Goal: Information Seeking & Learning: Find specific fact

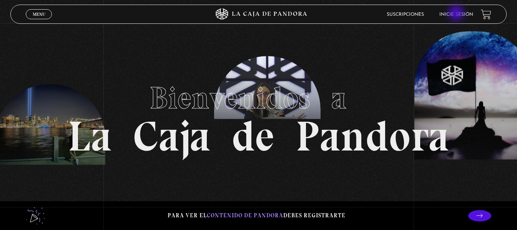
click at [457, 14] on link "Inicie sesión" at bounding box center [456, 14] width 34 height 5
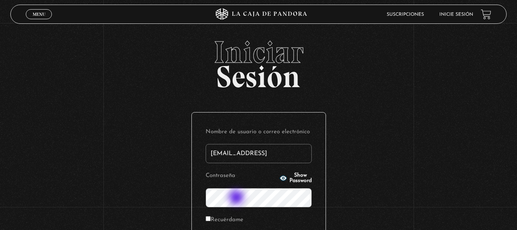
type input "[EMAIL_ADDRESS][DOMAIN_NAME]"
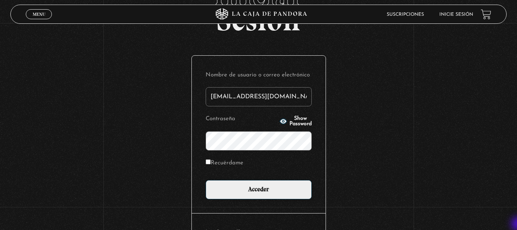
scroll to position [61, 0]
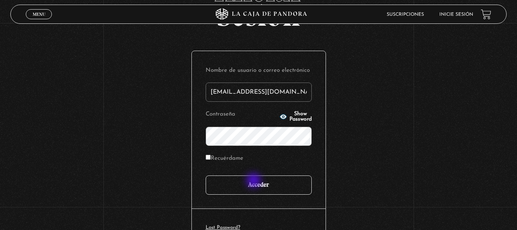
click at [254, 181] on input "Acceder" at bounding box center [259, 185] width 106 height 19
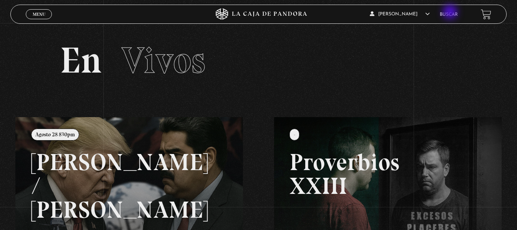
click at [451, 13] on link "Buscar" at bounding box center [449, 14] width 18 height 5
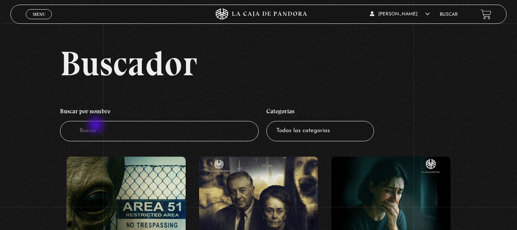
click at [96, 126] on input "Buscador" at bounding box center [159, 131] width 198 height 20
type input "cuarto"
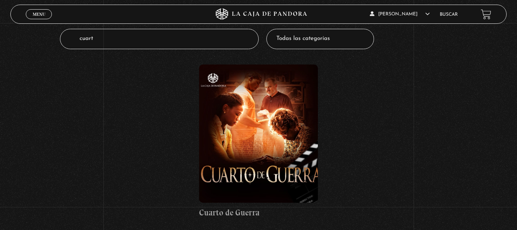
scroll to position [108, 0]
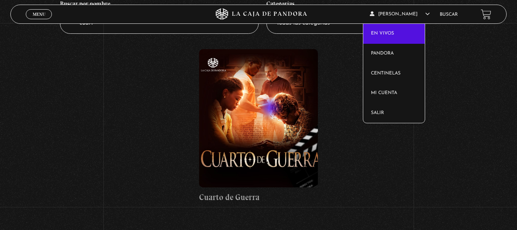
click at [391, 24] on link "En vivos" at bounding box center [393, 34] width 61 height 20
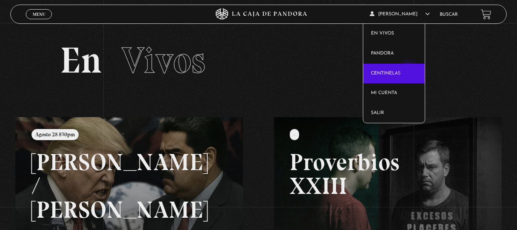
click at [409, 72] on link "Centinelas" at bounding box center [393, 74] width 61 height 20
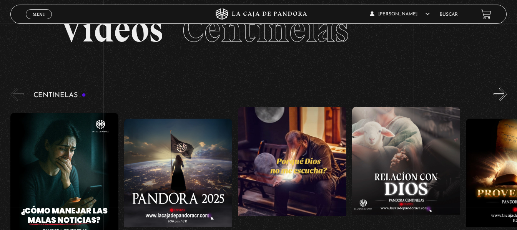
scroll to position [61, 0]
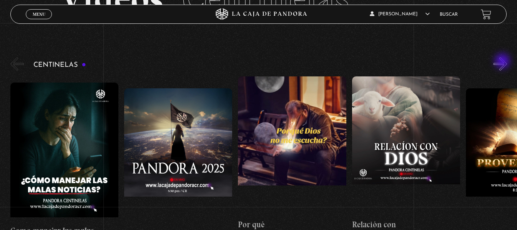
click at [503, 62] on button "»" at bounding box center [499, 63] width 13 height 13
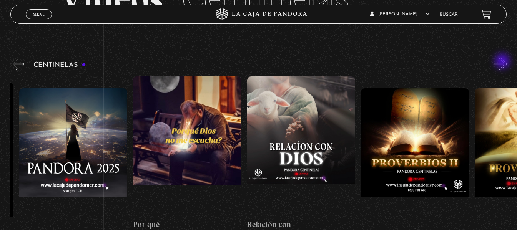
scroll to position [0, 114]
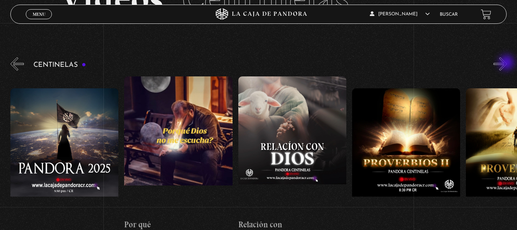
click at [507, 63] on button "»" at bounding box center [499, 63] width 13 height 13
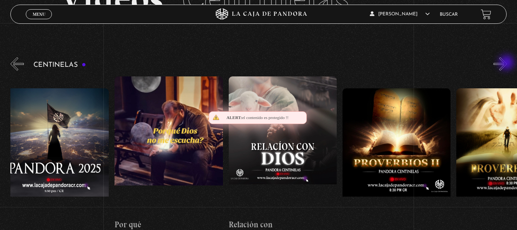
click at [507, 63] on button "»" at bounding box center [499, 63] width 13 height 13
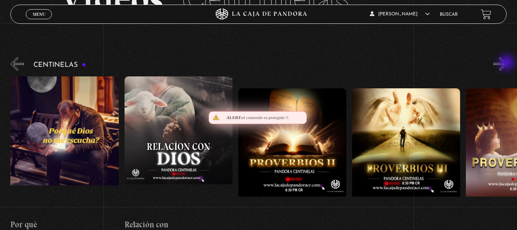
click at [507, 63] on button "»" at bounding box center [499, 63] width 13 height 13
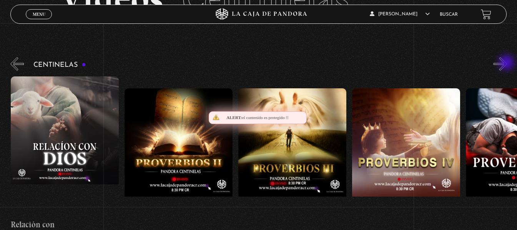
click at [507, 63] on button "»" at bounding box center [499, 63] width 13 height 13
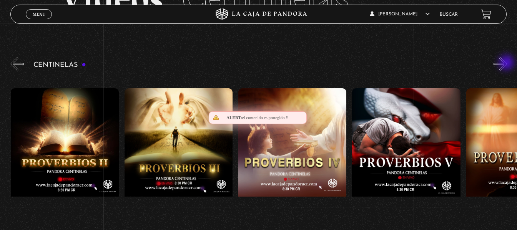
scroll to position [0, 455]
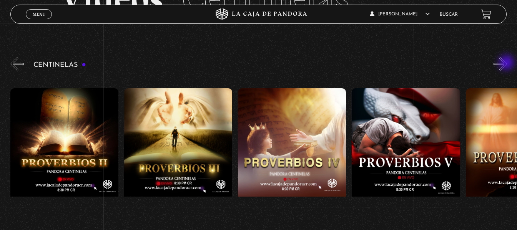
click at [507, 63] on button "»" at bounding box center [499, 63] width 13 height 13
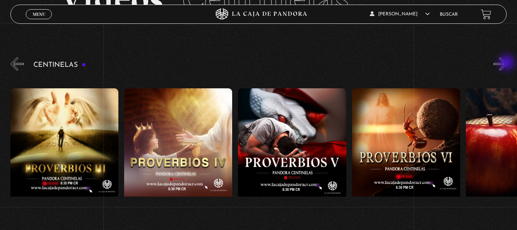
click at [507, 63] on button "»" at bounding box center [499, 63] width 13 height 13
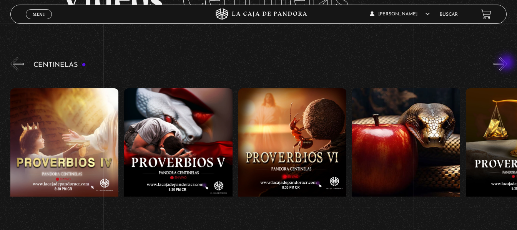
click at [507, 63] on button "»" at bounding box center [499, 63] width 13 height 13
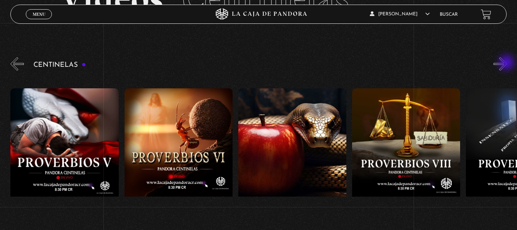
click at [507, 63] on button "»" at bounding box center [499, 63] width 13 height 13
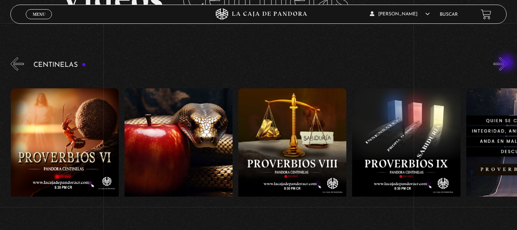
click at [507, 63] on button "»" at bounding box center [499, 63] width 13 height 13
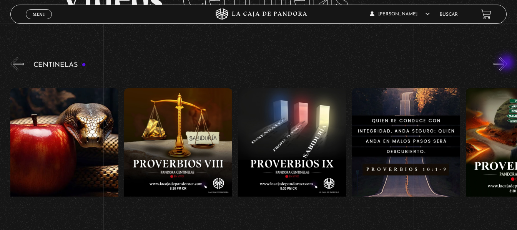
click at [507, 63] on button "»" at bounding box center [499, 63] width 13 height 13
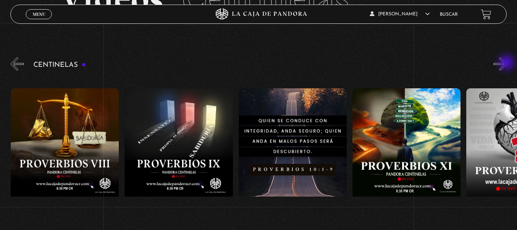
scroll to position [0, 1138]
click at [507, 63] on button "»" at bounding box center [499, 63] width 13 height 13
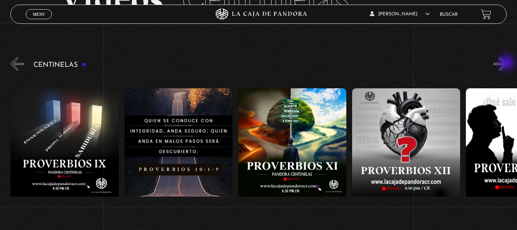
click at [507, 63] on button "»" at bounding box center [499, 63] width 13 height 13
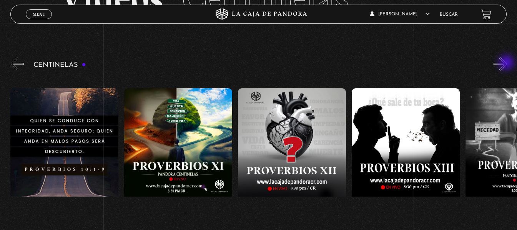
click at [507, 63] on button "»" at bounding box center [499, 63] width 13 height 13
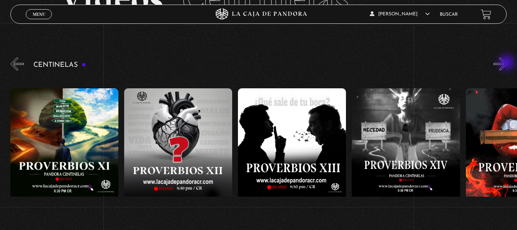
click at [507, 63] on button "»" at bounding box center [499, 63] width 13 height 13
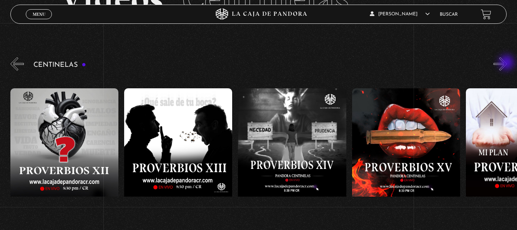
click at [507, 63] on button "»" at bounding box center [499, 63] width 13 height 13
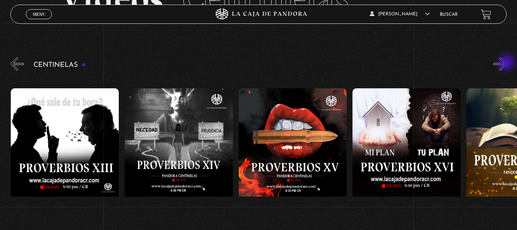
scroll to position [0, 1707]
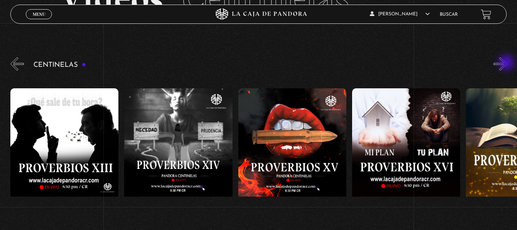
click at [507, 63] on button "»" at bounding box center [499, 63] width 13 height 13
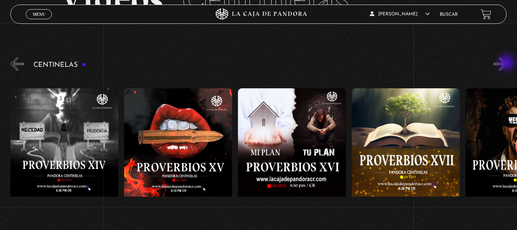
click at [507, 63] on button "»" at bounding box center [499, 63] width 13 height 13
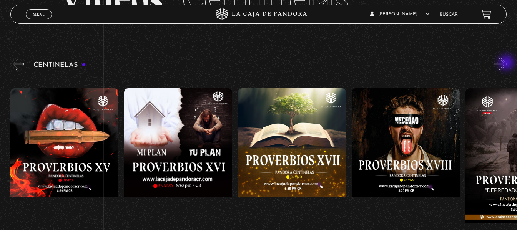
click at [507, 63] on button "»" at bounding box center [499, 63] width 13 height 13
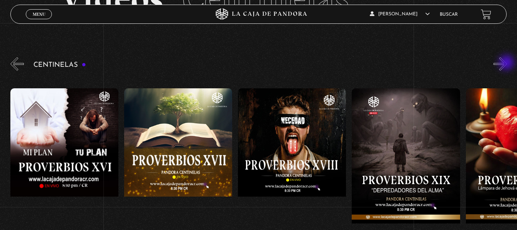
click at [507, 63] on button "»" at bounding box center [499, 63] width 13 height 13
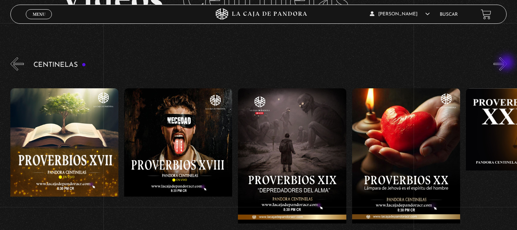
scroll to position [0, 2162]
click at [507, 63] on button "»" at bounding box center [499, 63] width 13 height 13
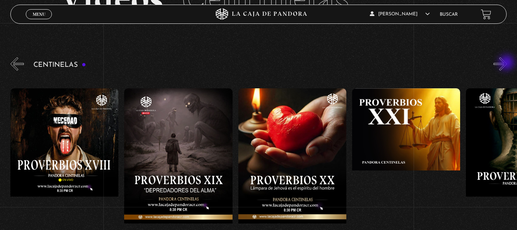
click at [507, 63] on button "»" at bounding box center [499, 63] width 13 height 13
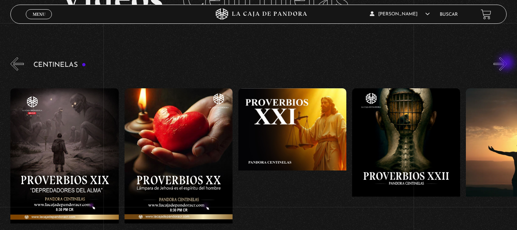
scroll to position [0, 2390]
click at [507, 63] on button "»" at bounding box center [499, 63] width 13 height 13
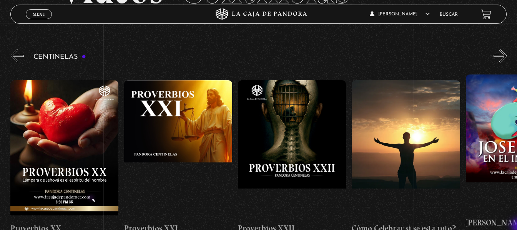
scroll to position [77, 0]
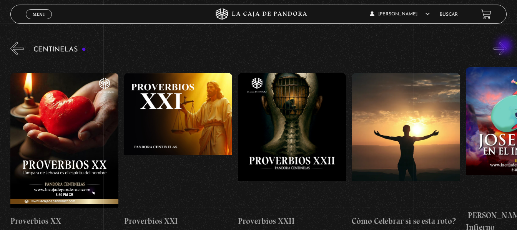
click at [505, 46] on button "»" at bounding box center [499, 48] width 13 height 13
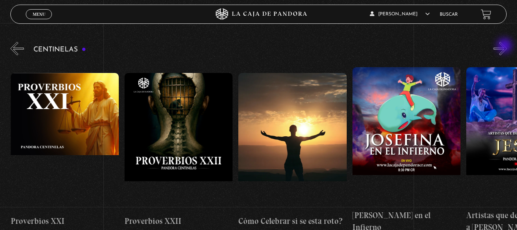
click at [505, 46] on button "»" at bounding box center [499, 48] width 13 height 13
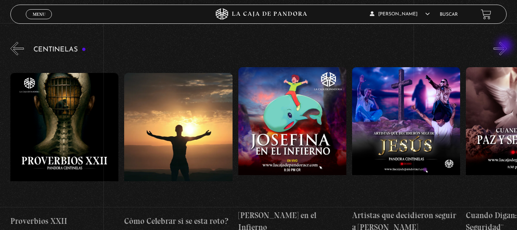
click at [505, 46] on button "»" at bounding box center [499, 48] width 13 height 13
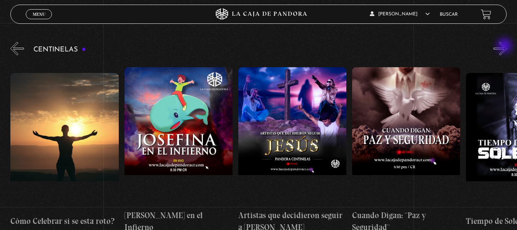
scroll to position [0, 2845]
click at [505, 46] on button "»" at bounding box center [499, 48] width 13 height 13
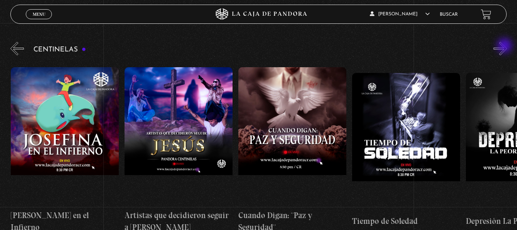
scroll to position [0, 2959]
click at [505, 46] on button "»" at bounding box center [499, 48] width 13 height 13
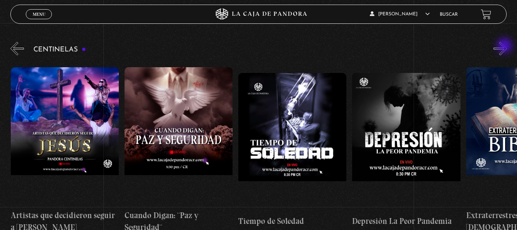
scroll to position [0, 3073]
click at [505, 46] on button "»" at bounding box center [499, 48] width 13 height 13
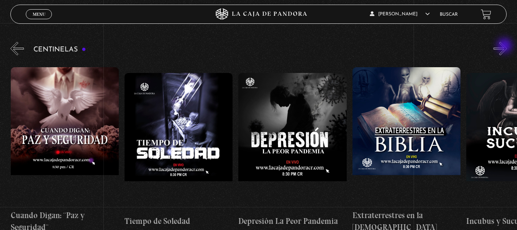
scroll to position [0, 3187]
click at [505, 46] on button "»" at bounding box center [499, 48] width 13 height 13
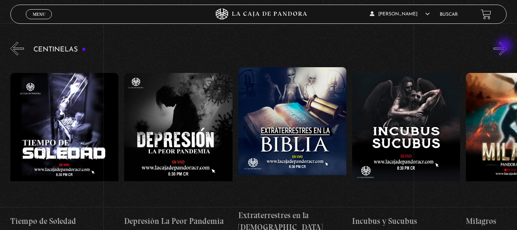
click at [505, 46] on button "»" at bounding box center [499, 48] width 13 height 13
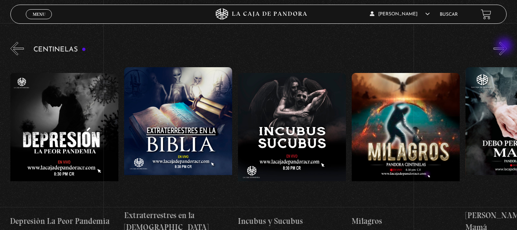
click at [505, 46] on button "»" at bounding box center [499, 48] width 13 height 13
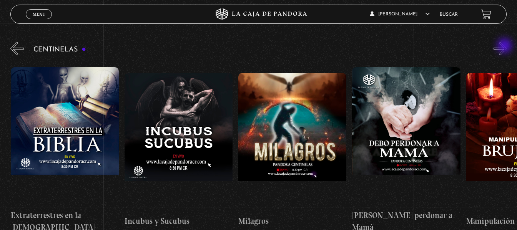
scroll to position [0, 3528]
click at [505, 46] on button "»" at bounding box center [499, 48] width 13 height 13
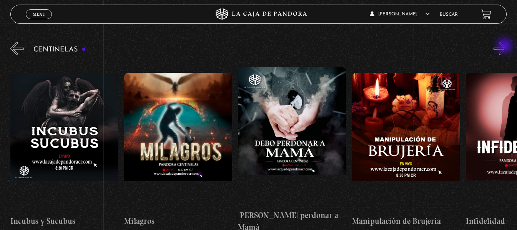
click at [505, 46] on button "»" at bounding box center [499, 48] width 13 height 13
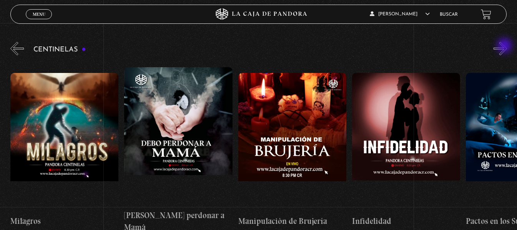
click at [505, 46] on button "»" at bounding box center [499, 48] width 13 height 13
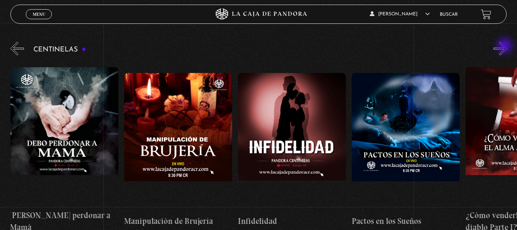
click at [505, 46] on button "»" at bounding box center [499, 48] width 13 height 13
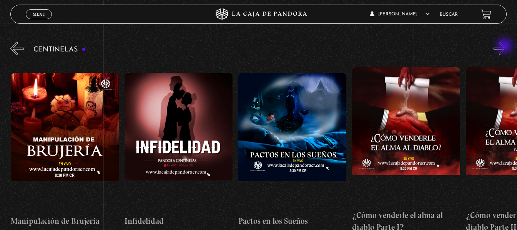
scroll to position [0, 3984]
click at [505, 46] on button "»" at bounding box center [499, 48] width 13 height 13
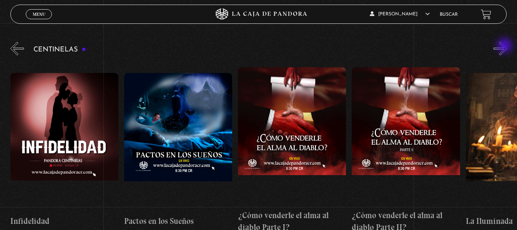
click at [505, 46] on button "»" at bounding box center [499, 48] width 13 height 13
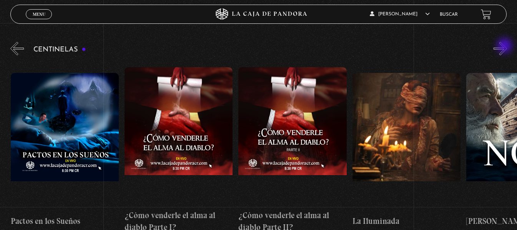
scroll to position [0, 4211]
click at [505, 46] on button "»" at bounding box center [499, 48] width 13 height 13
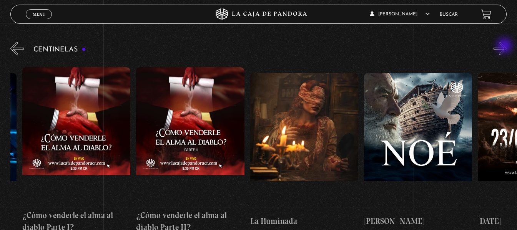
scroll to position [0, 4325]
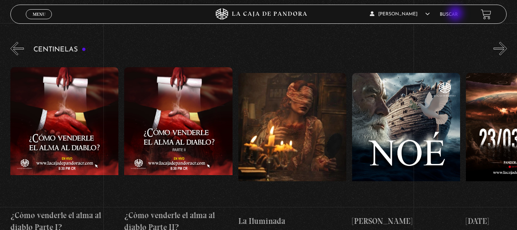
click at [456, 14] on link "Buscar" at bounding box center [449, 14] width 18 height 5
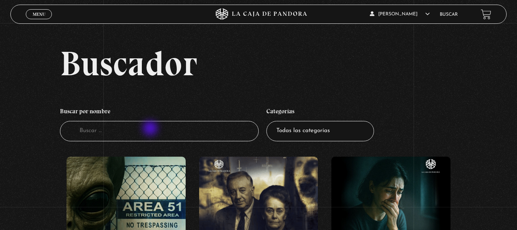
click at [151, 129] on input "Buscador" at bounding box center [159, 131] width 198 height 20
type input "reina"
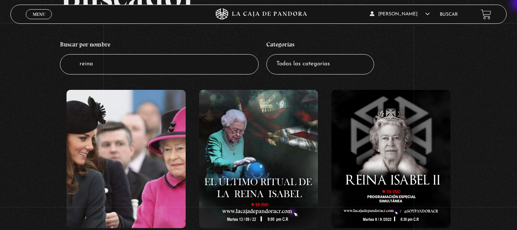
scroll to position [61, 0]
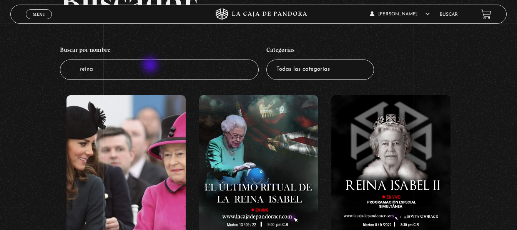
click at [151, 66] on input "reina" at bounding box center [159, 70] width 198 height 20
type input "r"
type input "[PERSON_NAME]"
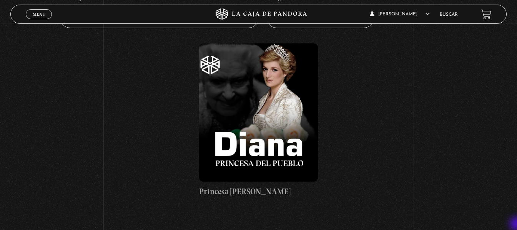
scroll to position [123, 0]
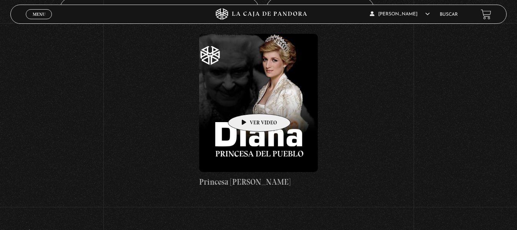
click at [247, 102] on figure at bounding box center [258, 103] width 119 height 138
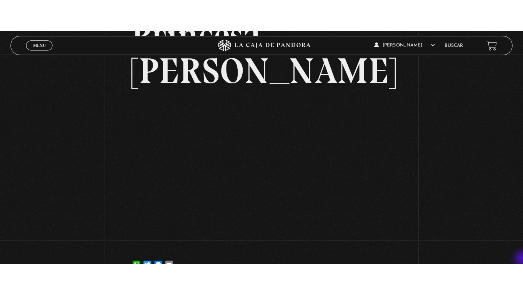
scroll to position [77, 0]
